Goal: Check status: Check status

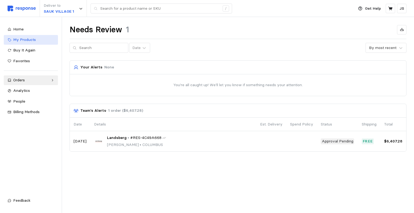
click at [31, 40] on span "My Products" at bounding box center [24, 39] width 23 height 5
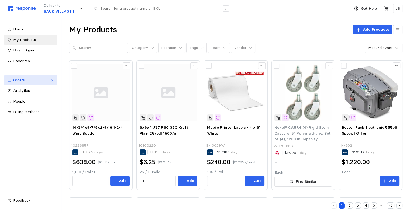
click at [25, 79] on div "Orders" at bounding box center [30, 80] width 35 height 6
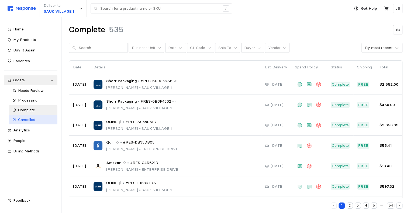
click at [27, 119] on span "Cancelled" at bounding box center [26, 119] width 17 height 5
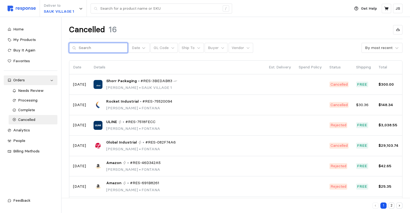
click at [90, 46] on input "text" at bounding box center [102, 48] width 46 height 10
paste input "RES-D2B5D3DC"
type input "RES-D2B5D3DC"
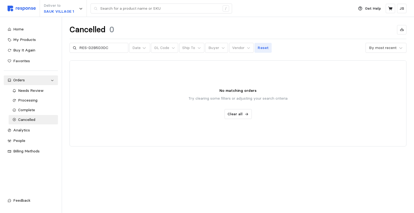
click at [258, 47] on p "Reset" at bounding box center [263, 48] width 11 height 6
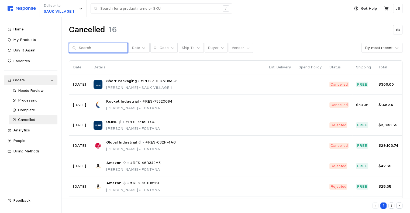
click at [99, 48] on input "text" at bounding box center [102, 48] width 46 height 10
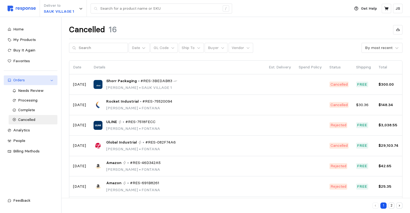
click at [25, 82] on div "Orders" at bounding box center [30, 80] width 35 height 6
click at [45, 82] on div "Orders" at bounding box center [30, 80] width 35 height 6
click at [29, 108] on span "Complete" at bounding box center [26, 110] width 17 height 5
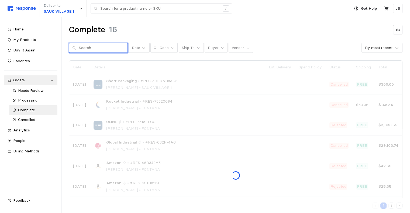
click at [89, 51] on input "text" at bounding box center [102, 48] width 46 height 10
paste input "RES-D2B5D3DC"
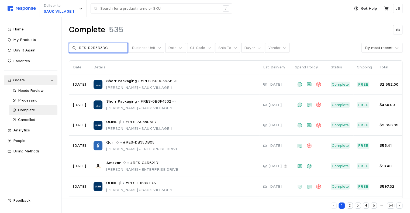
type input "RES-D2B5D3DC"
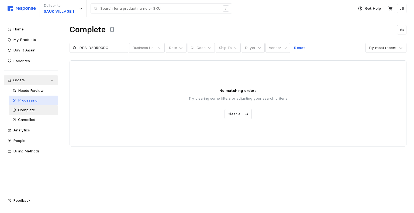
click at [37, 100] on span "Processing" at bounding box center [27, 100] width 19 height 5
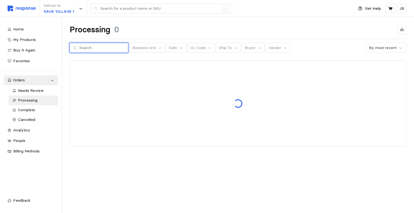
click at [100, 48] on input "text" at bounding box center [102, 48] width 46 height 10
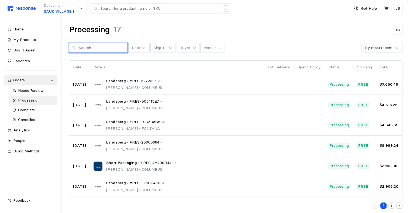
paste input "RES-D2B5D3DC"
type input "RES-D2B5D3DC"
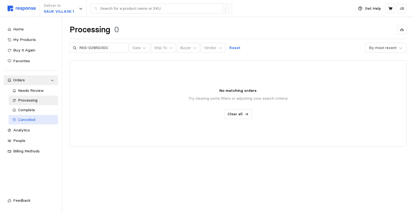
click at [28, 120] on span "Cancelled" at bounding box center [26, 119] width 17 height 5
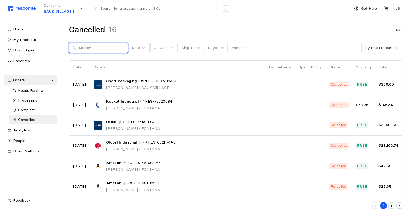
click at [95, 49] on input "text" at bounding box center [102, 48] width 46 height 10
paste input "RES-D2B5D3DC"
type input "RES-D2B5D3DC"
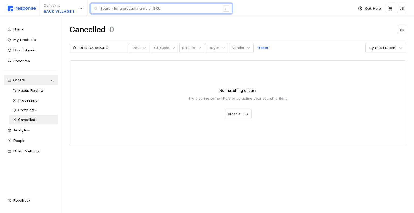
click at [130, 9] on input "text" at bounding box center [160, 9] width 120 height 10
paste input "RES-D2B5D3DC"
type input "RES-D2B5D3DC"
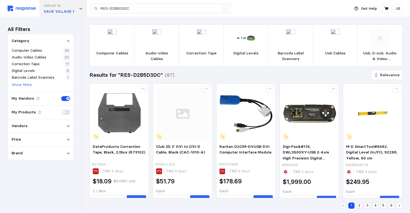
click at [83, 8] on div "Deliver to [GEOGRAPHIC_DATA] 1" at bounding box center [63, 8] width 47 height 17
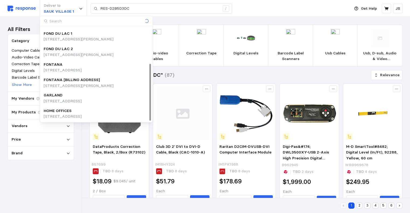
scroll to position [60, 0]
click at [67, 67] on div "FONTANA" at bounding box center [63, 65] width 38 height 6
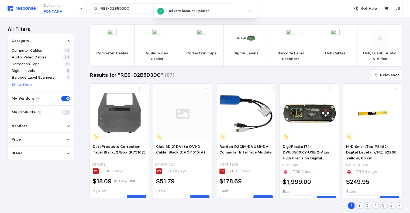
click at [248, 11] on icon "button" at bounding box center [250, 11] width 4 height 4
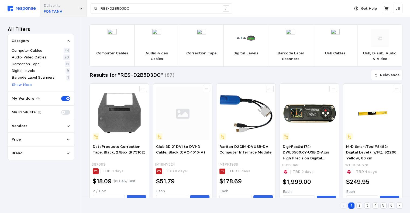
click at [78, 9] on div "Deliver to FONTANA" at bounding box center [63, 8] width 47 height 17
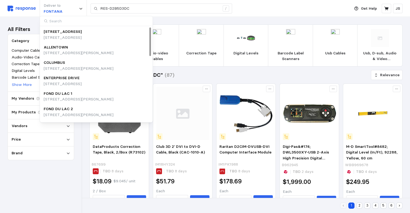
click at [62, 19] on input at bounding box center [96, 21] width 112 height 10
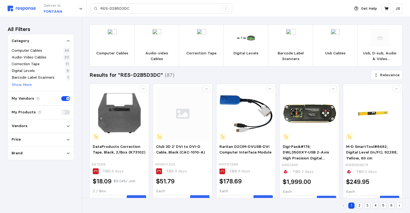
click at [69, 41] on icon at bounding box center [68, 41] width 3 height 2
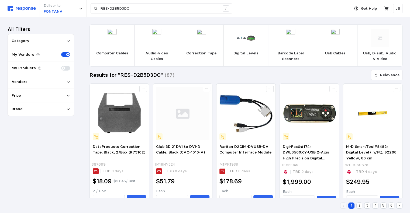
click at [21, 67] on p "My Products" at bounding box center [24, 68] width 24 height 6
click at [67, 40] on icon at bounding box center [68, 41] width 4 height 4
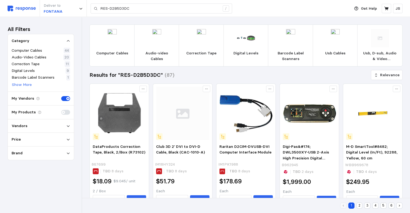
click at [67, 24] on div "All Filters Category Computer Cables 44 Audio-Video Cables 20 Correction Tape 1…" at bounding box center [41, 115] width 82 height 196
click at [68, 12] on div "Deliver to FONTANA" at bounding box center [63, 8] width 47 height 17
click at [21, 26] on h3 "All Filters" at bounding box center [19, 29] width 23 height 7
click at [69, 41] on icon at bounding box center [68, 41] width 3 height 2
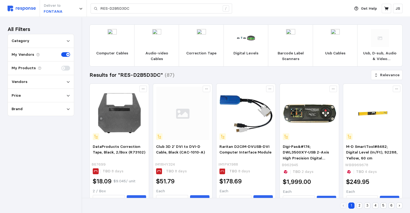
click at [33, 84] on div "Vendors" at bounding box center [41, 82] width 59 height 6
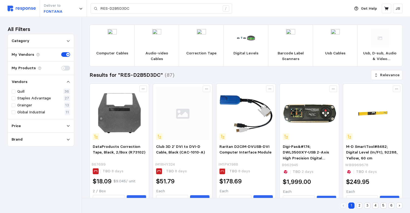
click at [28, 80] on div "Vendors" at bounding box center [41, 82] width 59 height 6
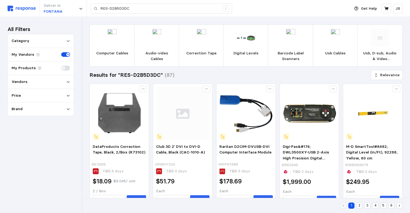
click at [33, 42] on div "Category" at bounding box center [41, 41] width 59 height 6
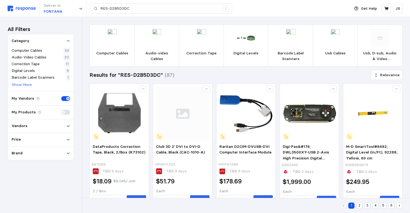
click at [35, 21] on div "All Filters Category Computer Cables 44 Audio-Video Cables 20 Correction Tape 1…" at bounding box center [41, 115] width 82 height 196
click at [74, 12] on div "Deliver to FONTANA" at bounding box center [63, 8] width 47 height 17
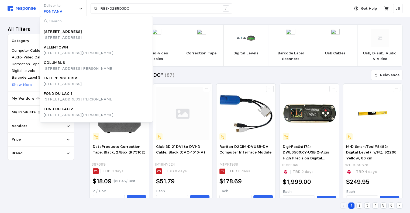
click at [25, 8] on img at bounding box center [22, 9] width 28 height 6
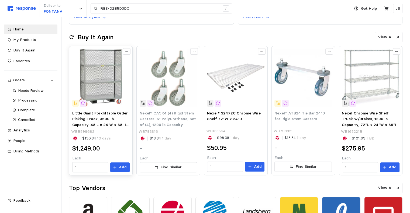
scroll to position [54, 0]
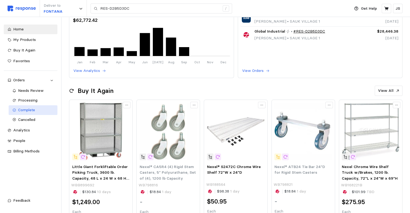
click at [31, 111] on span "Complete" at bounding box center [26, 110] width 17 height 5
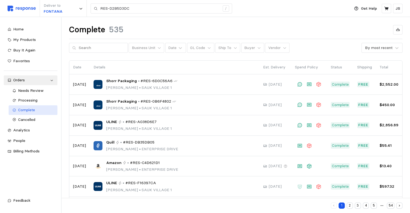
click at [33, 111] on span "Complete" at bounding box center [26, 110] width 17 height 5
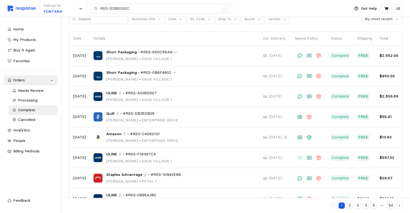
scroll to position [87, 0]
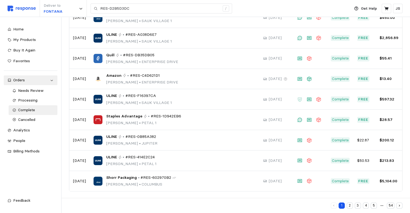
click at [351, 207] on button "2" at bounding box center [350, 206] width 6 height 6
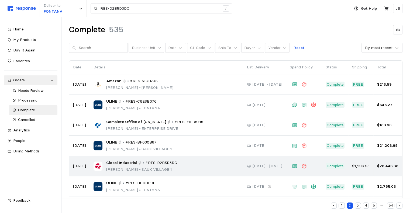
scroll to position [81, 0]
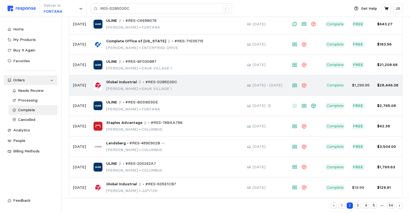
click at [138, 81] on icon at bounding box center [140, 82] width 4 height 4
